Goal: Task Accomplishment & Management: Manage account settings

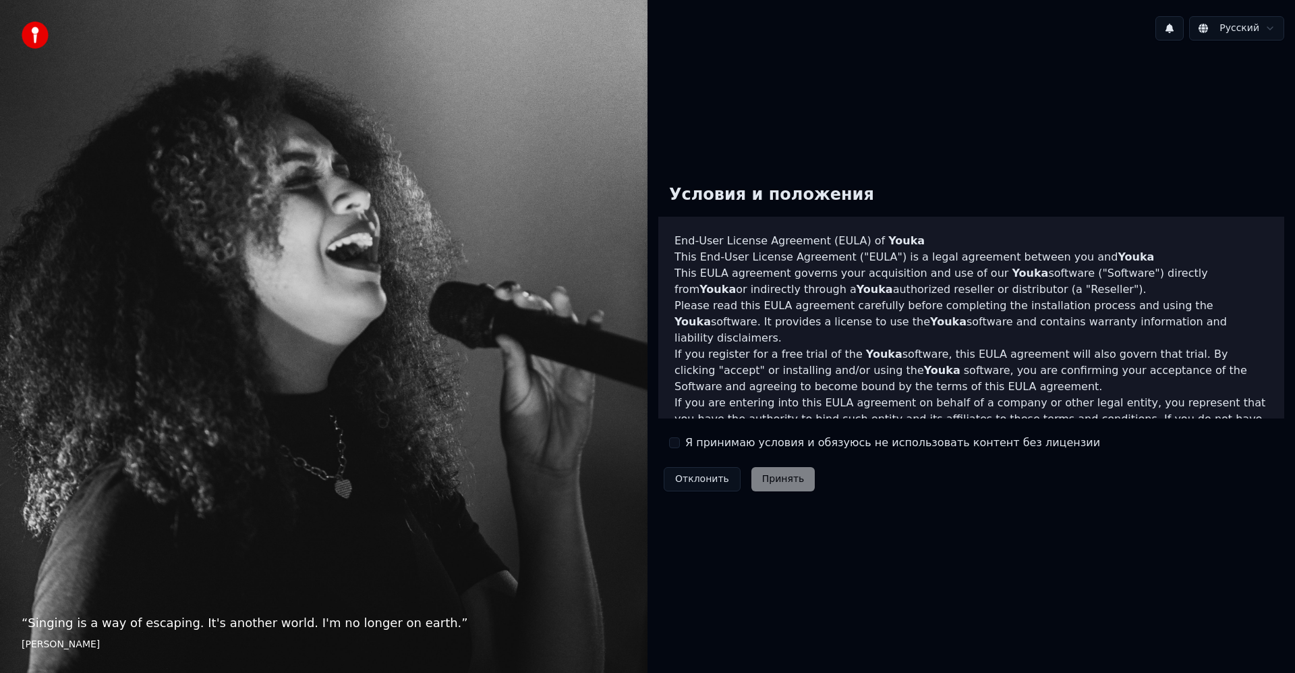
click at [688, 448] on label "Я принимаю условия и обязуюсь не использовать контент без лицензии" at bounding box center [892, 443] width 415 height 16
click at [680, 448] on button "Я принимаю условия и обязуюсь не использовать контент без лицензии" at bounding box center [674, 442] width 11 height 11
click at [789, 482] on button "Принять" at bounding box center [784, 479] width 64 height 24
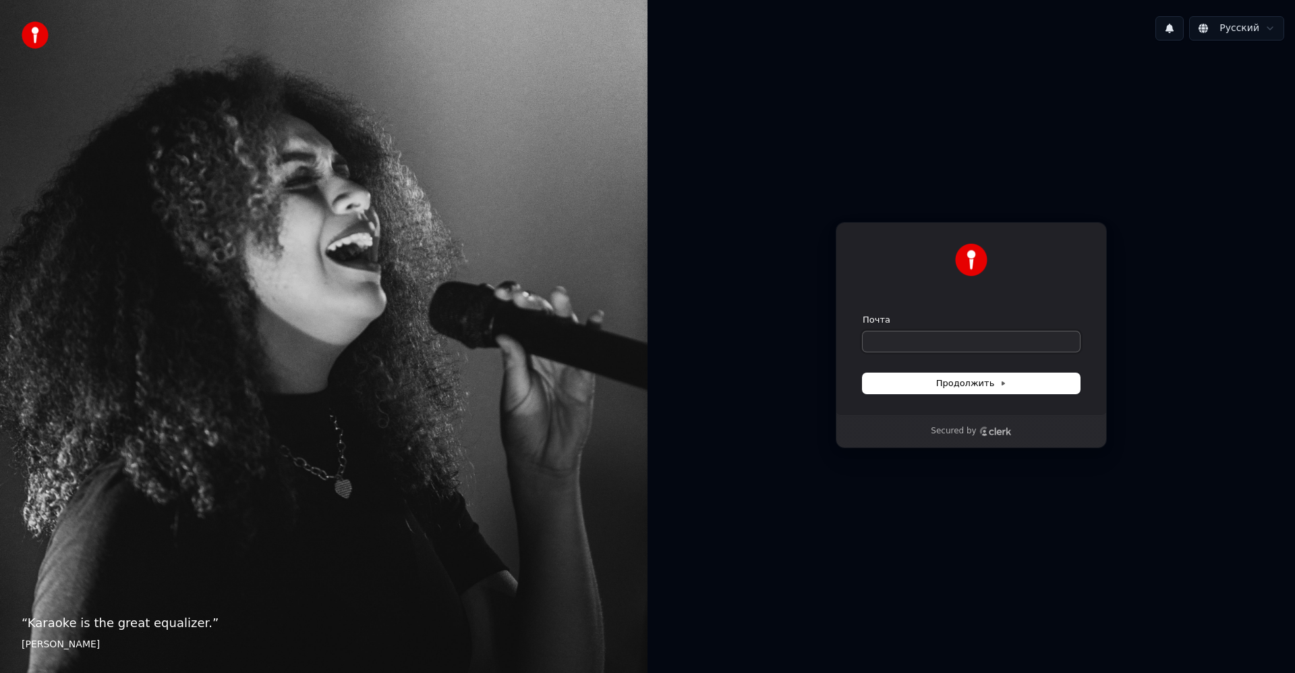
click at [945, 341] on input "Почта" at bounding box center [971, 341] width 217 height 20
type input "*"
click at [863, 314] on button "submit" at bounding box center [863, 314] width 0 height 0
type input "**********"
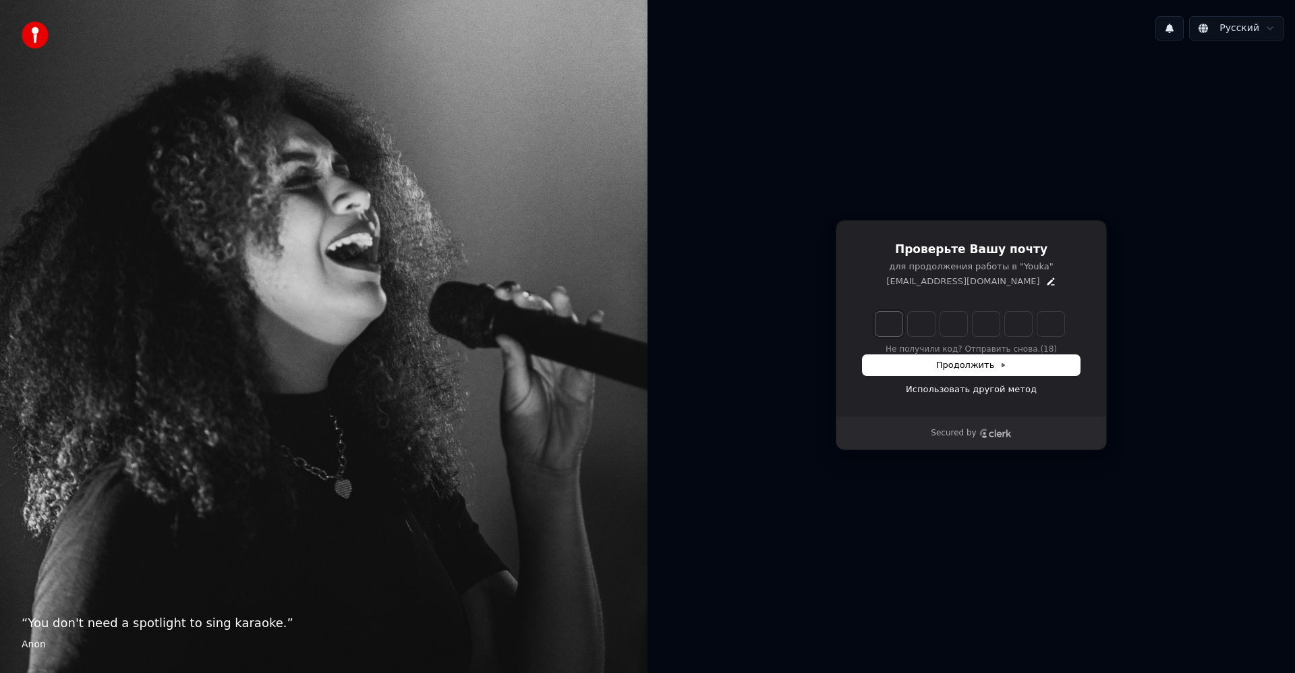
click at [889, 318] on input "Enter verification code. Digit 1" at bounding box center [889, 324] width 27 height 24
type input "******"
type input "*"
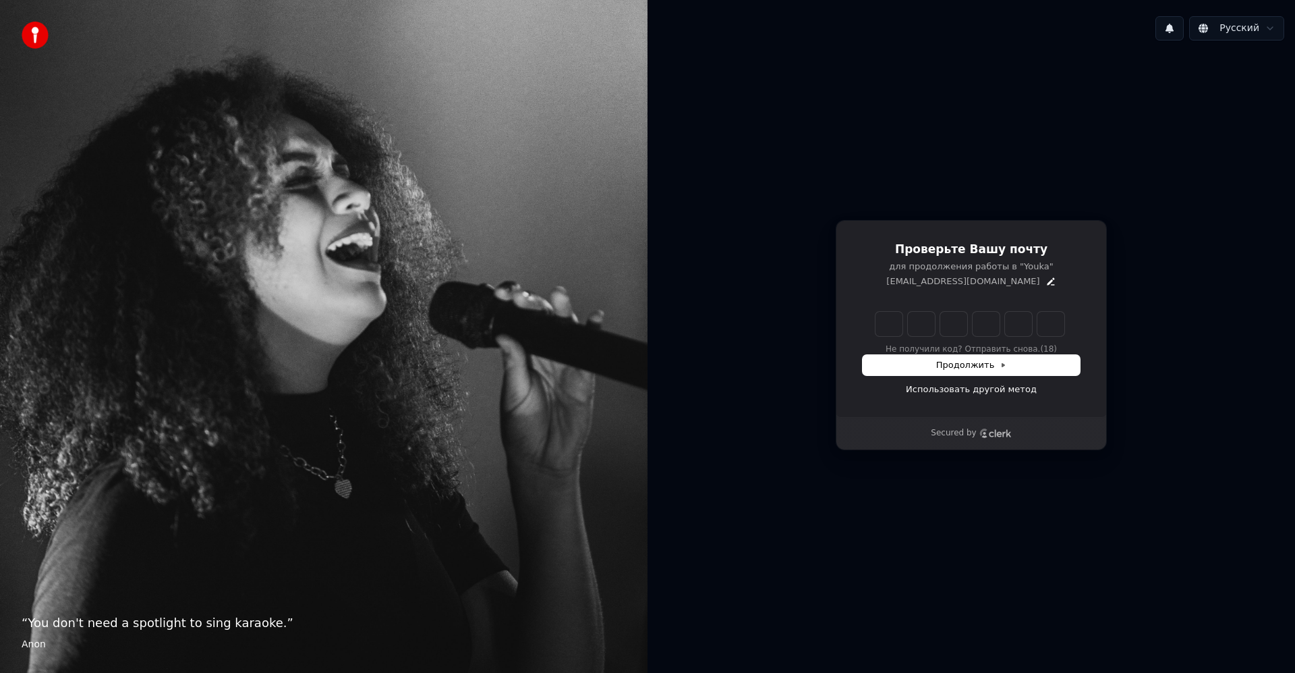
type input "*"
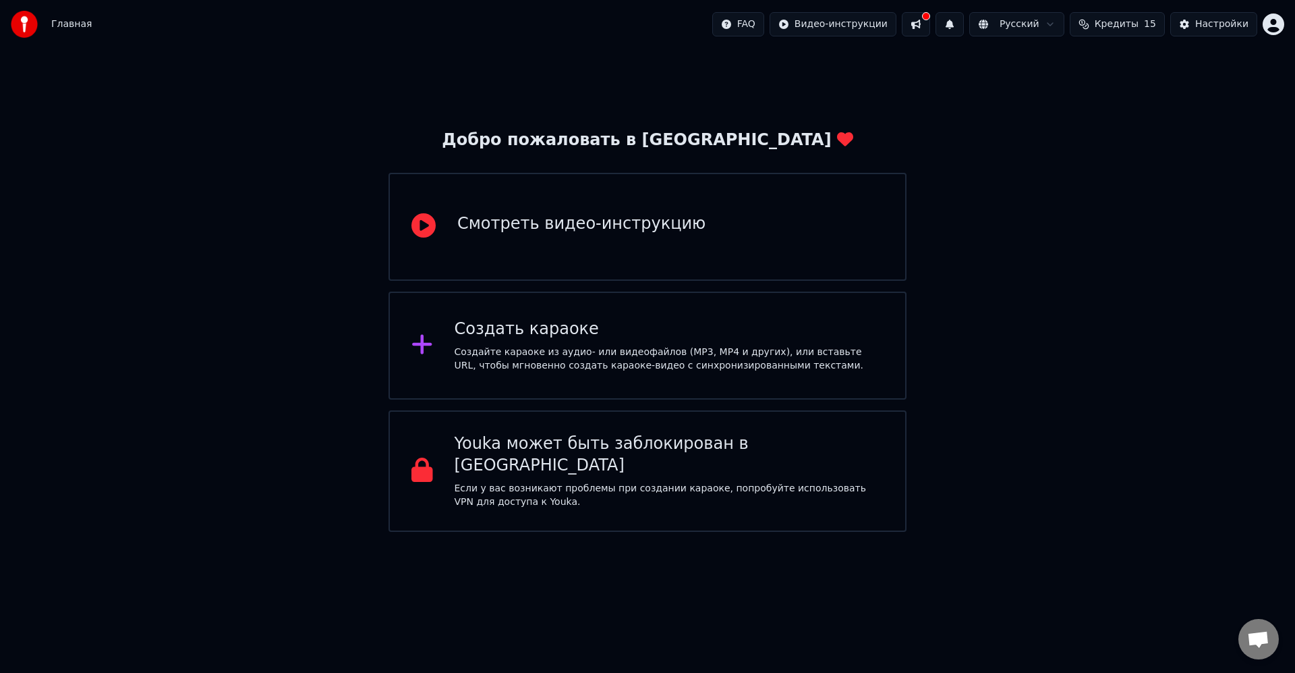
click at [787, 216] on div "Смотреть видео-инструкцию" at bounding box center [648, 227] width 518 height 108
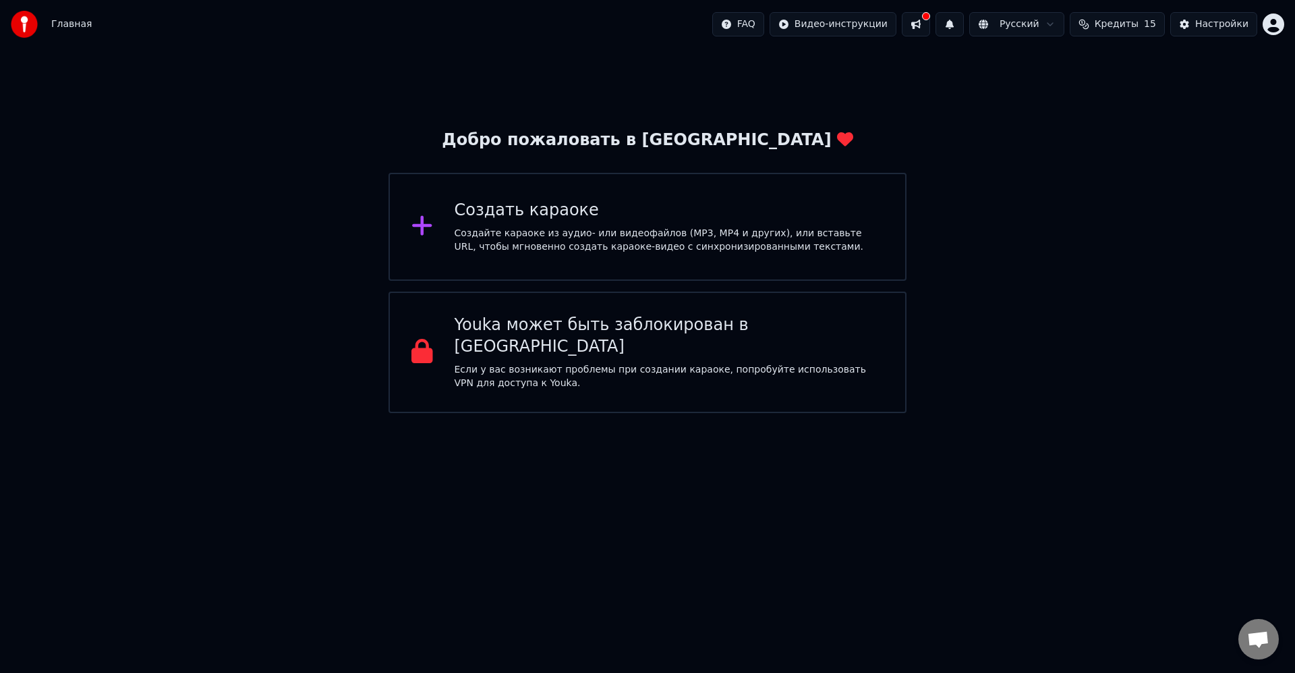
click at [1049, 205] on div "Добро пожаловать в Youka Создать караоке Создайте караоке из аудио- или видеофа…" at bounding box center [647, 231] width 1295 height 364
